Goal: Task Accomplishment & Management: Manage account settings

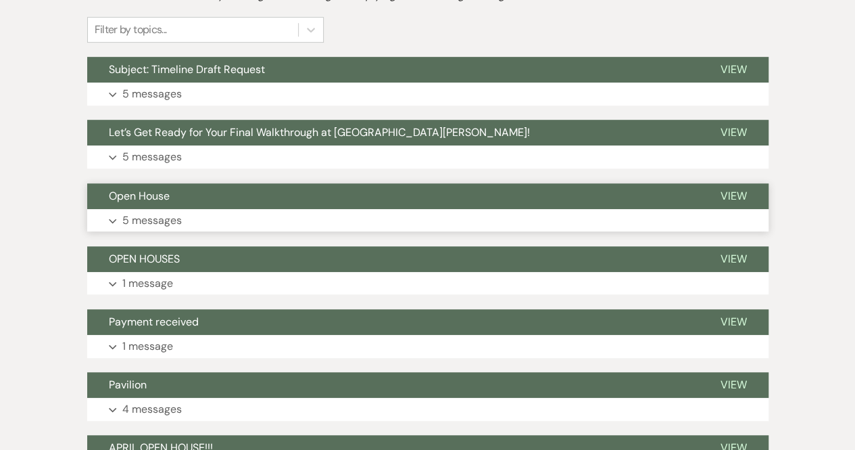
scroll to position [338, 0]
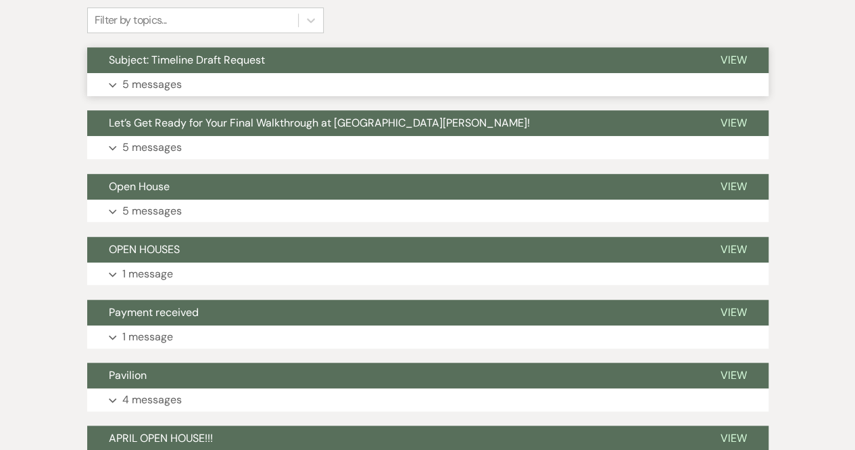
click at [116, 76] on button "Expand 5 messages" at bounding box center [427, 84] width 681 height 23
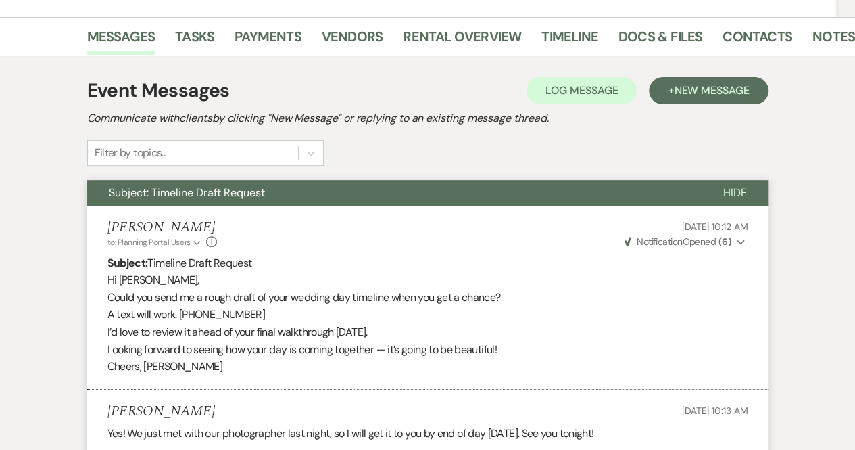
scroll to position [0, 0]
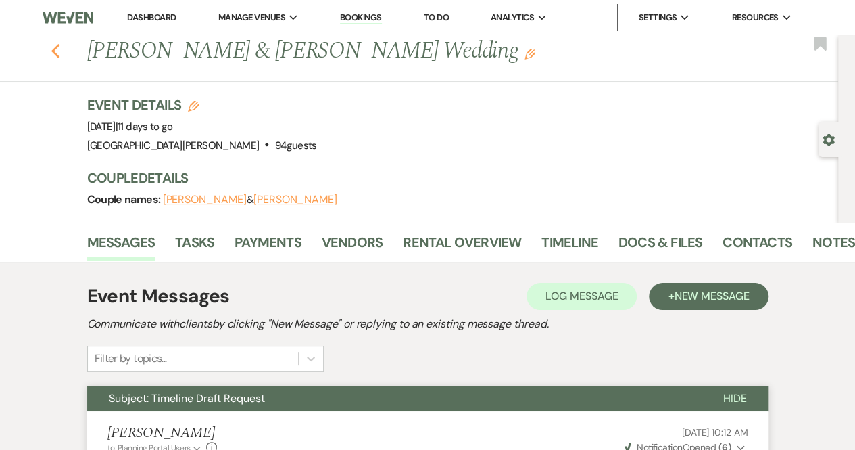
click at [59, 45] on use "button" at bounding box center [55, 51] width 9 height 15
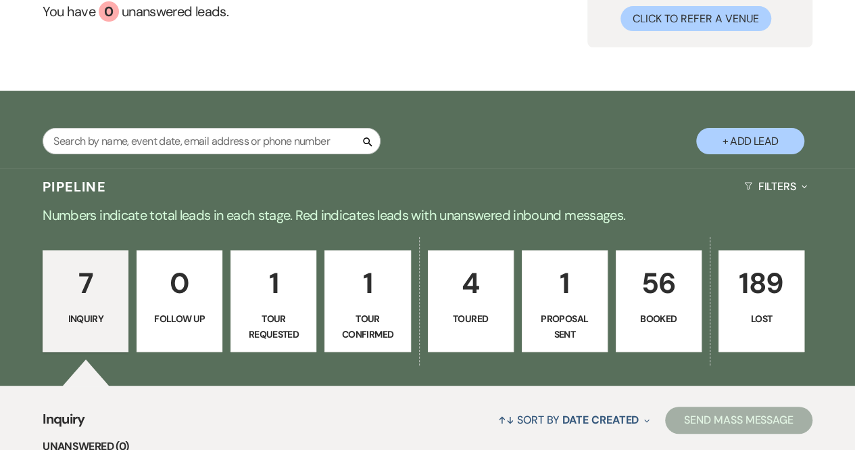
scroll to position [135, 0]
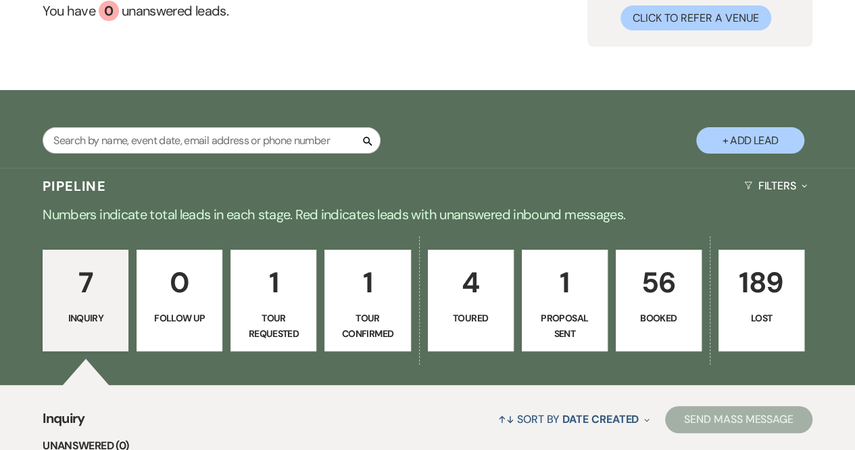
click at [660, 303] on p "56" at bounding box center [659, 282] width 68 height 45
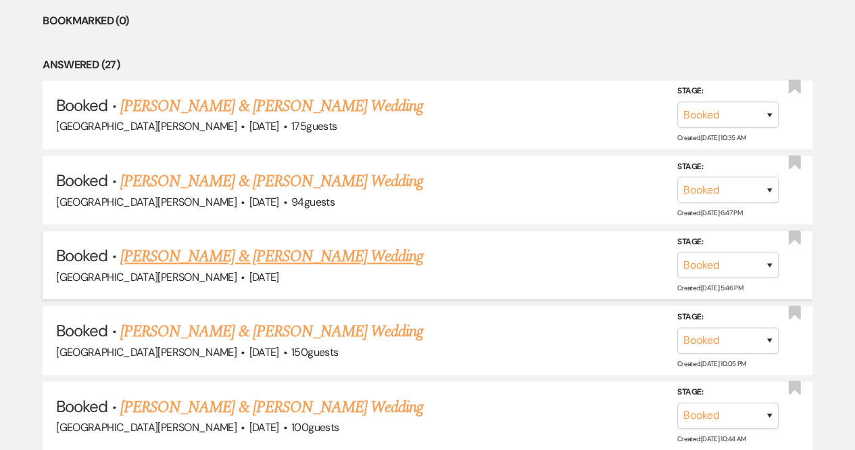
scroll to position [608, 0]
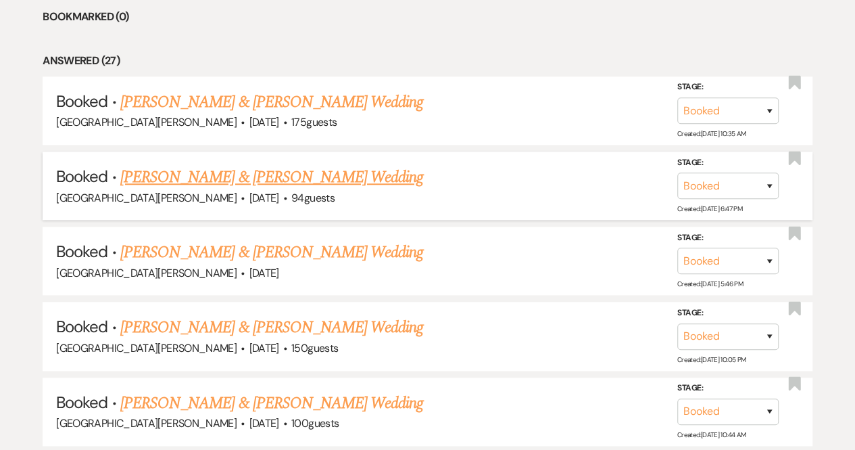
click at [289, 170] on link "[PERSON_NAME] & [PERSON_NAME] Wedding" at bounding box center [271, 177] width 303 height 24
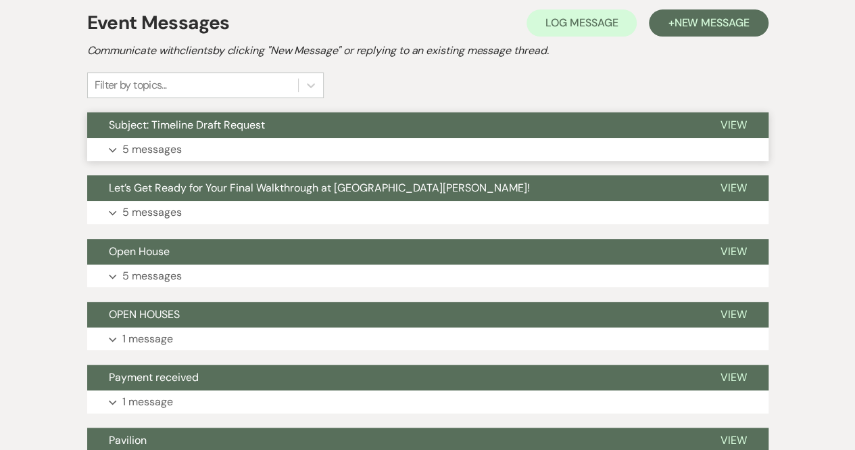
scroll to position [135, 0]
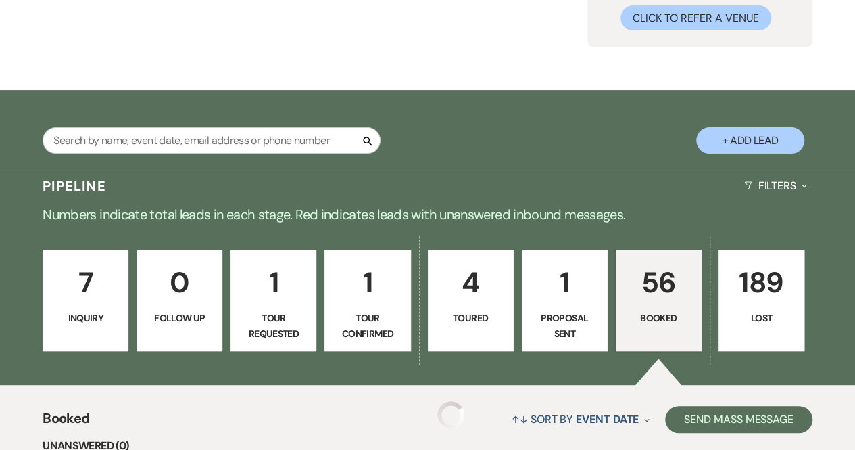
scroll to position [608, 0]
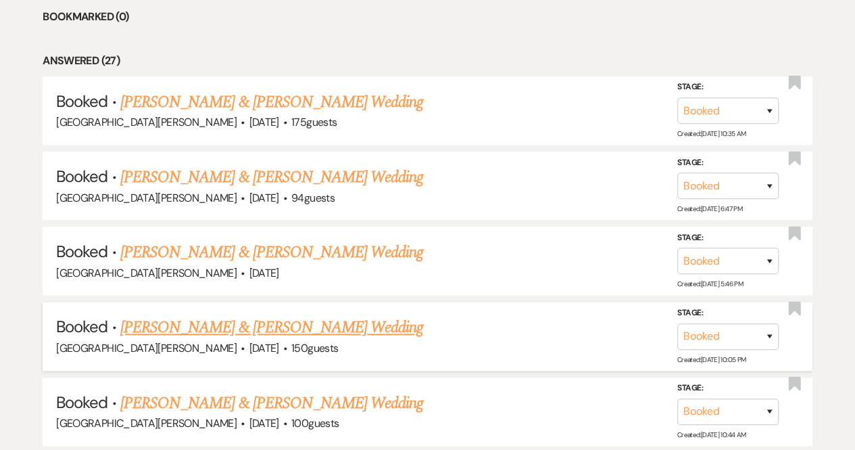
click at [153, 321] on link "[PERSON_NAME] & [PERSON_NAME] Wedding" at bounding box center [271, 327] width 303 height 24
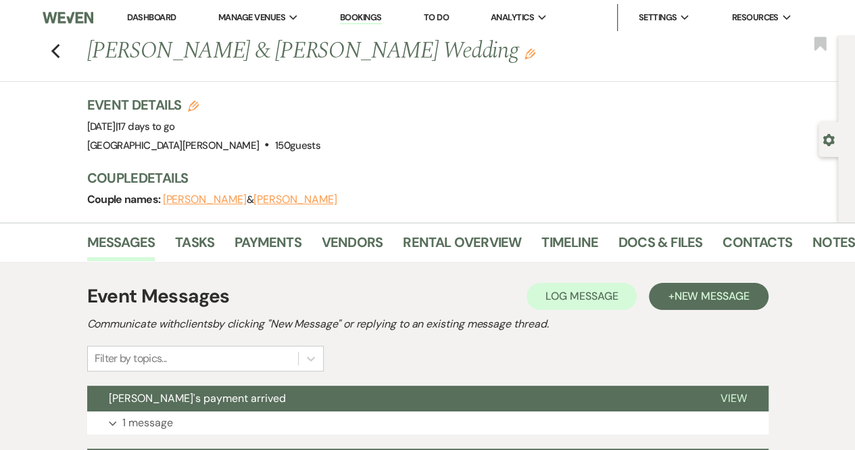
click at [353, 241] on link "Vendors" at bounding box center [352, 246] width 61 height 30
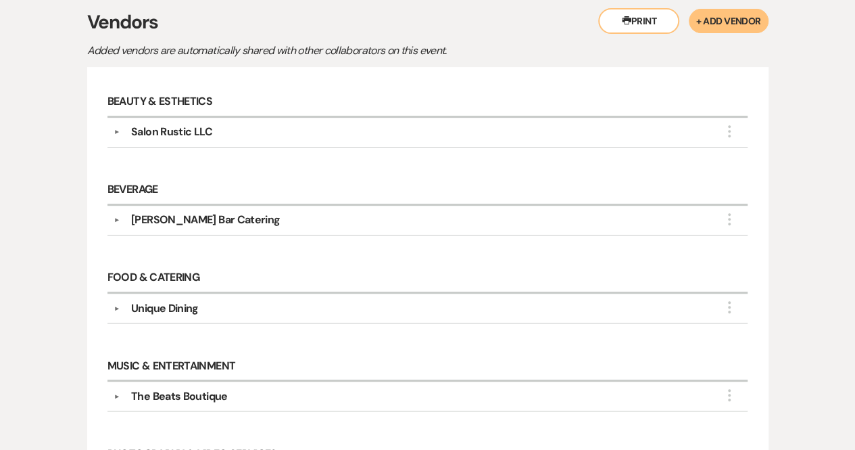
scroll to position [270, 0]
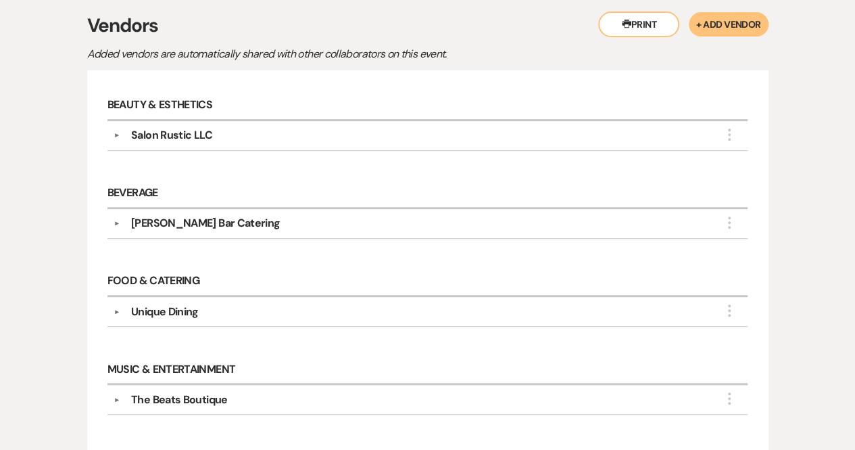
click at [116, 137] on button "▼" at bounding box center [117, 135] width 16 height 7
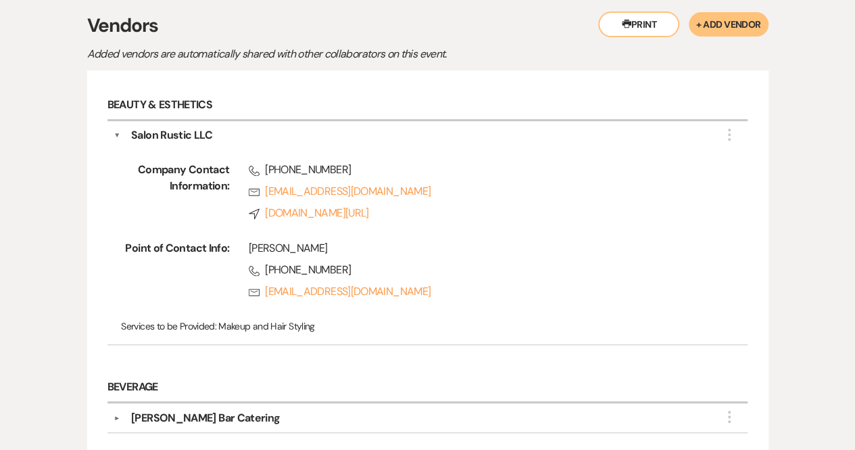
click at [118, 134] on button "▼" at bounding box center [117, 135] width 7 height 16
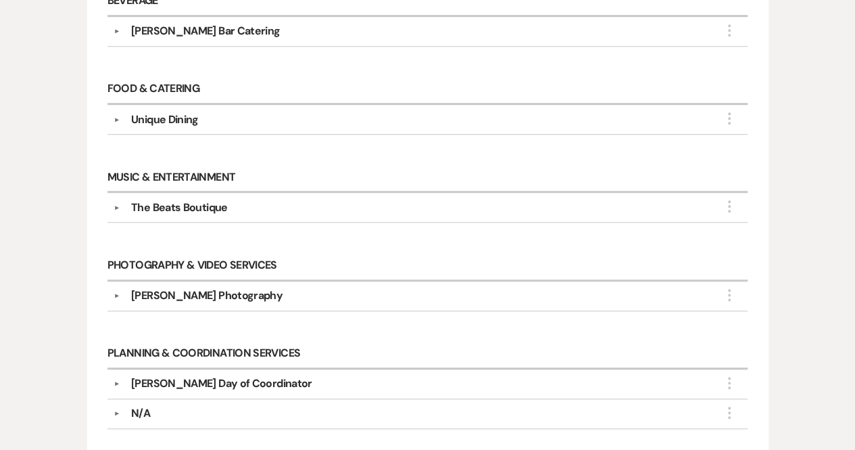
scroll to position [473, 0]
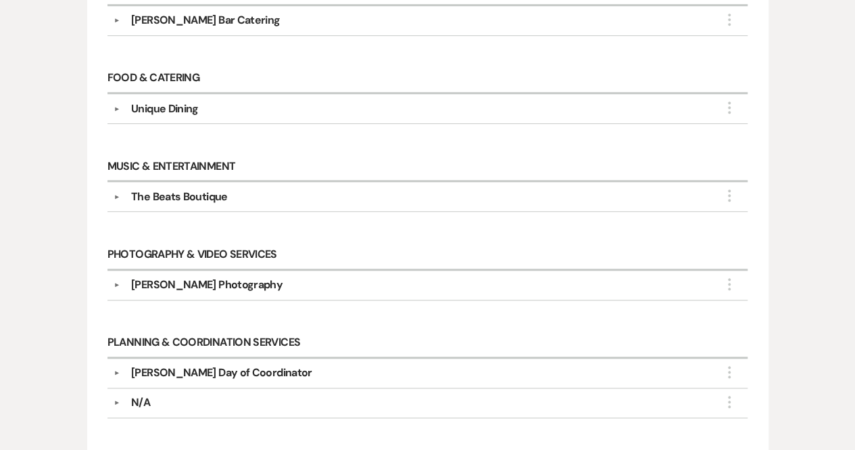
click at [118, 22] on div "▼ [PERSON_NAME] Bar Catering More" at bounding box center [428, 20] width 628 height 16
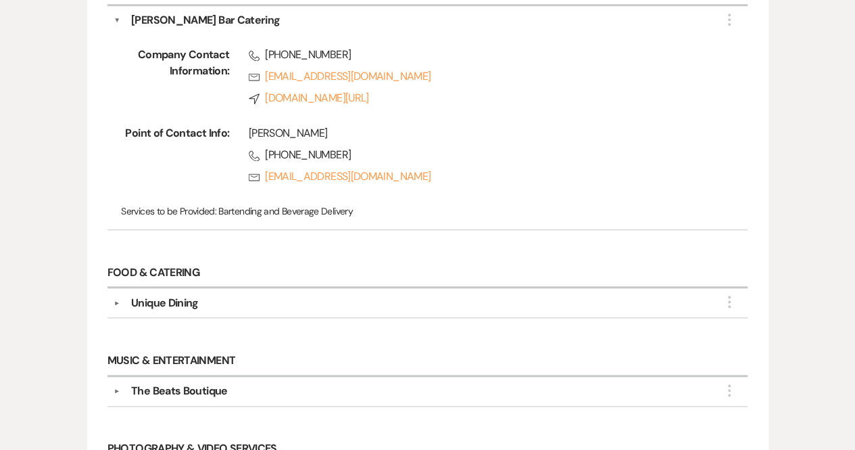
click at [118, 299] on button "▼" at bounding box center [117, 302] width 16 height 7
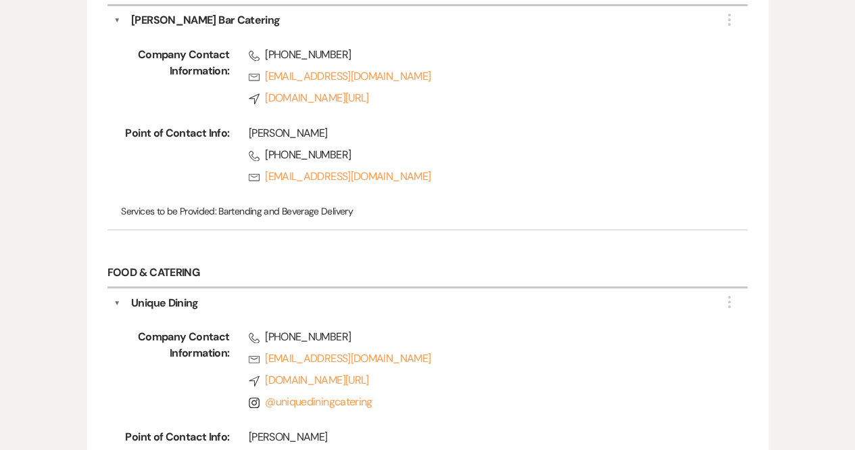
click at [115, 295] on button "▼" at bounding box center [117, 303] width 7 height 16
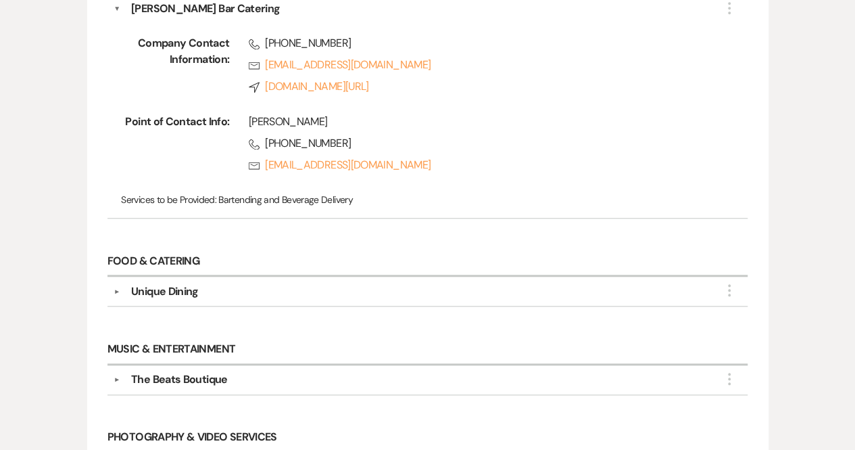
scroll to position [608, 0]
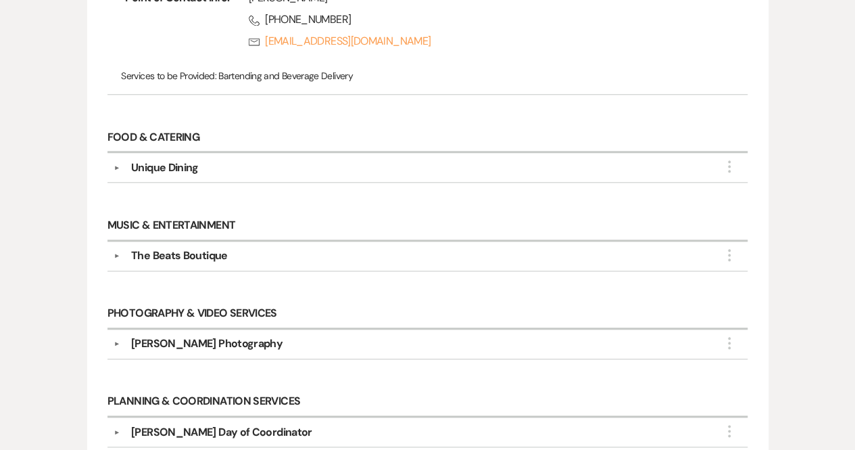
click at [118, 252] on button "▼" at bounding box center [117, 255] width 16 height 7
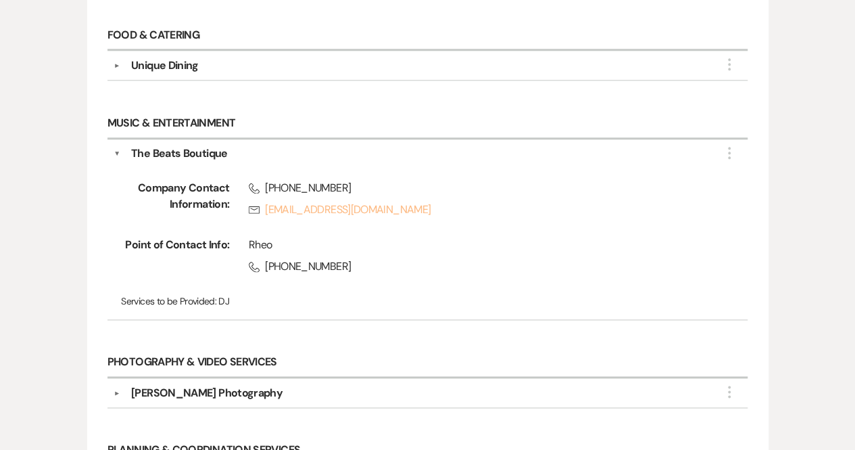
scroll to position [744, 0]
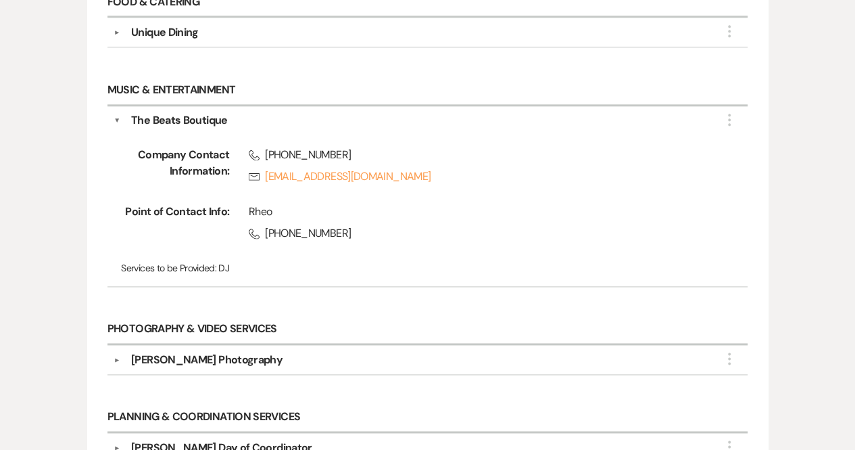
click at [145, 354] on div "[PERSON_NAME] Photography" at bounding box center [206, 360] width 151 height 16
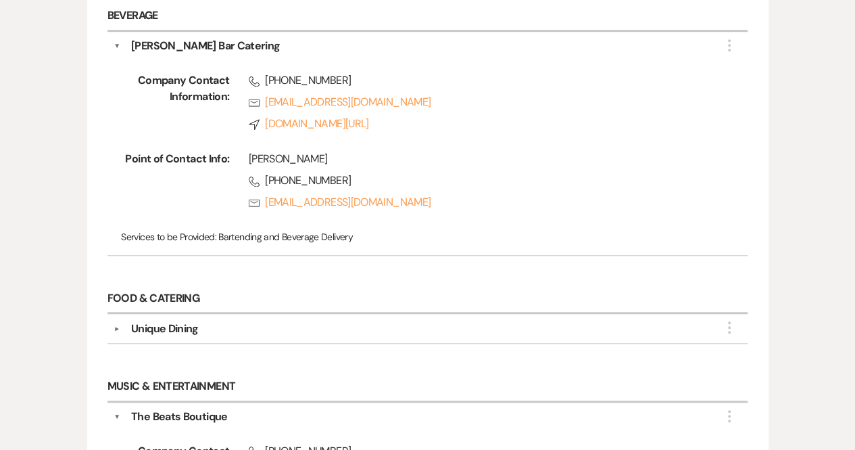
scroll to position [541, 0]
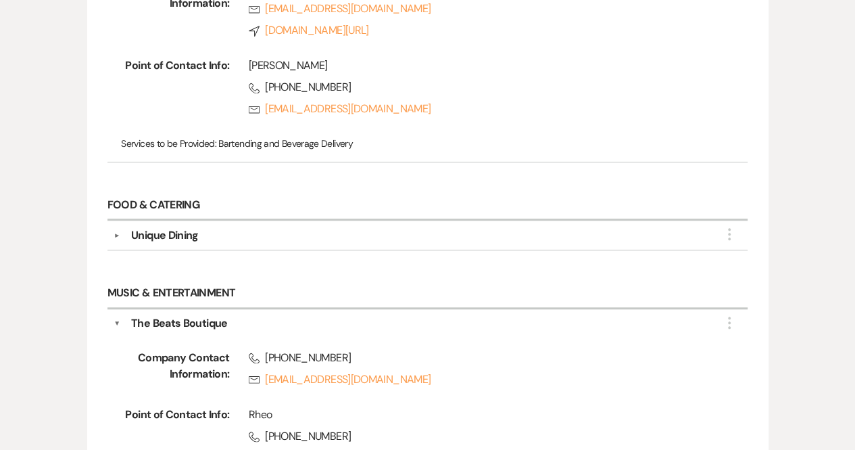
click at [124, 234] on button "▼" at bounding box center [117, 235] width 16 height 7
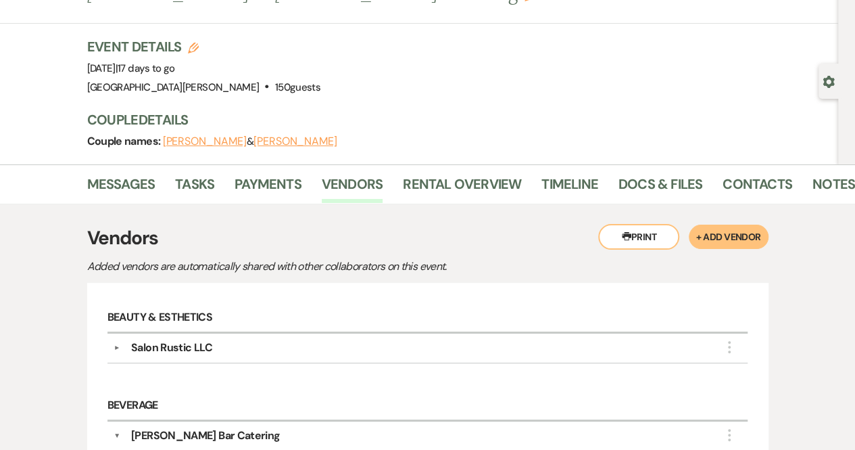
scroll to position [0, 0]
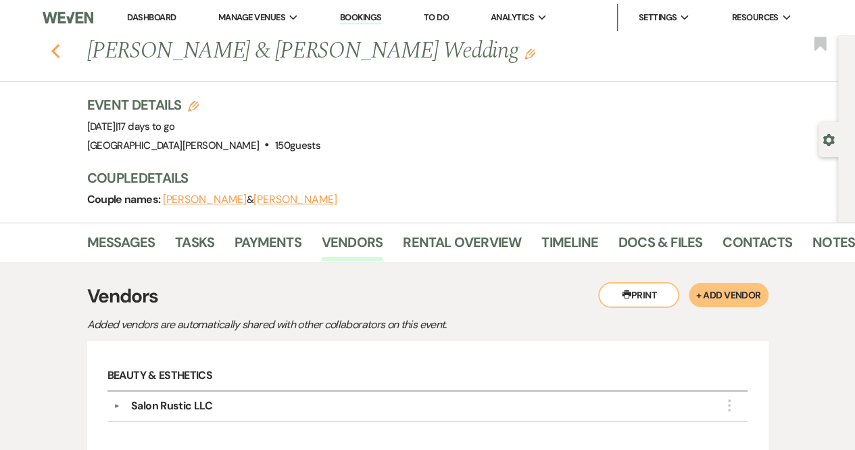
click at [57, 56] on icon "Previous" at bounding box center [56, 51] width 10 height 16
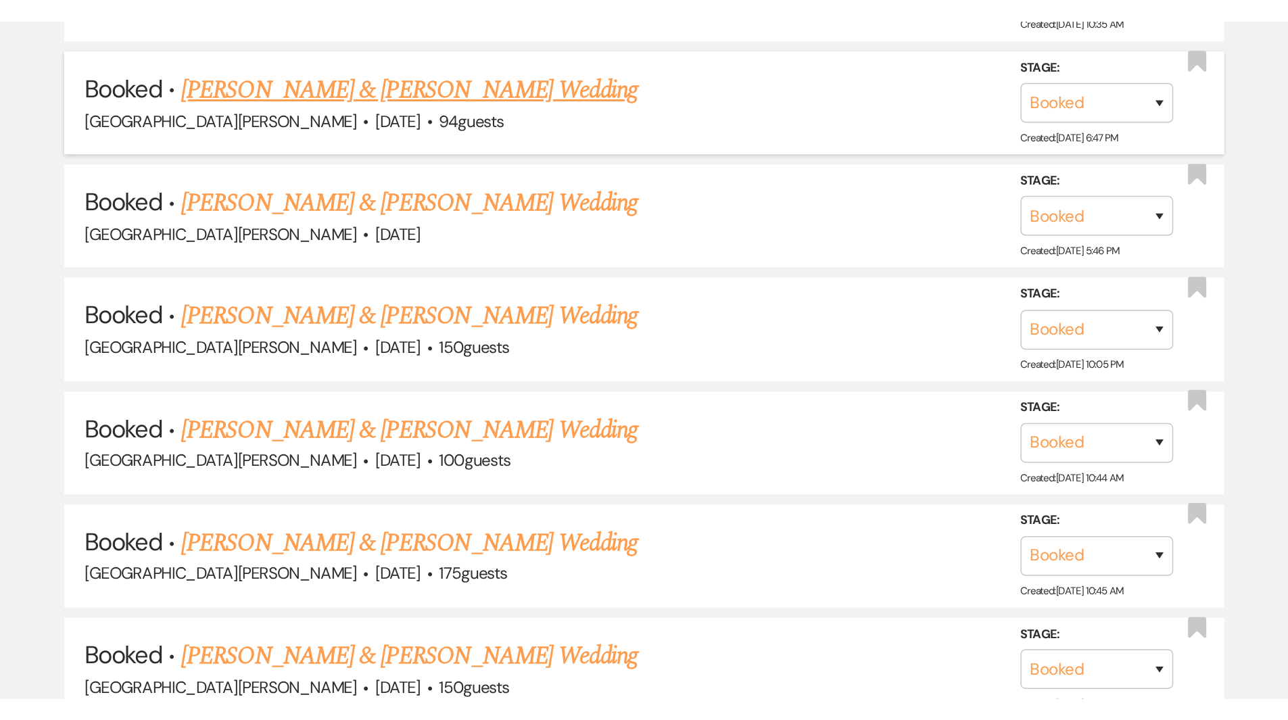
scroll to position [744, 0]
